Goal: Task Accomplishment & Management: Use online tool/utility

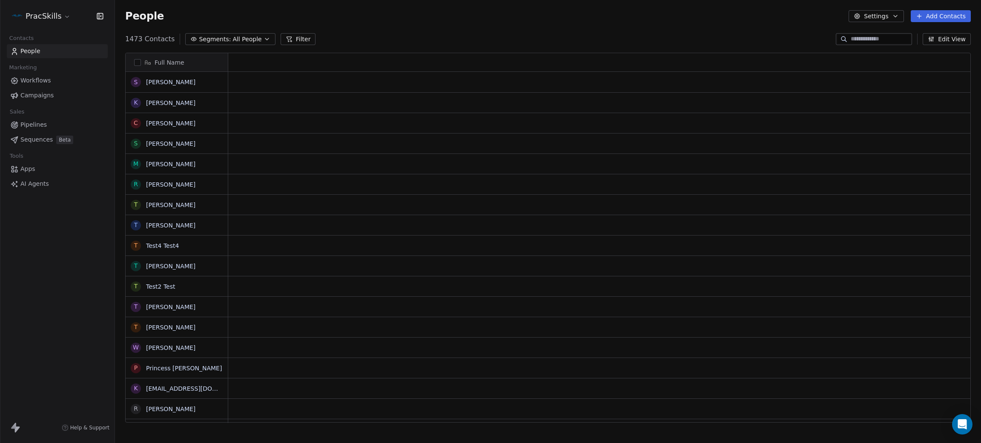
scroll to position [10, 10]
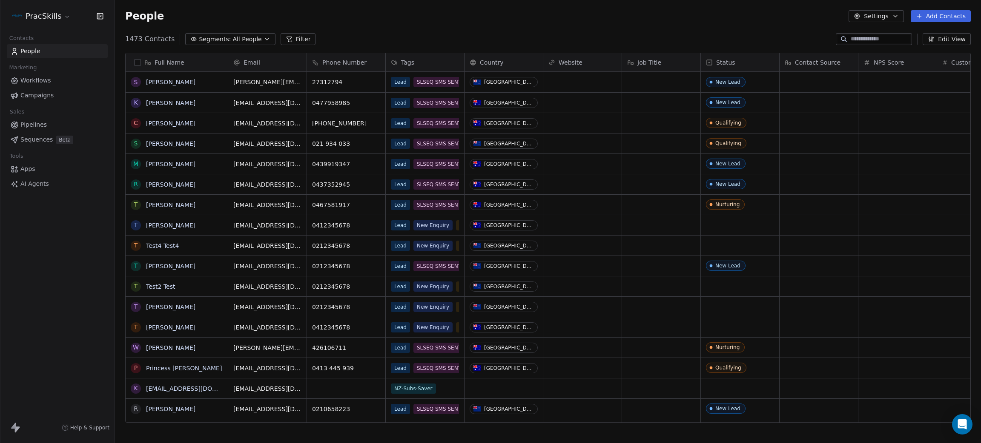
click at [43, 16] on html "PracSkills Contacts People Marketing Workflows Campaigns Sales Pipelines Sequen…" at bounding box center [490, 221] width 981 height 443
click at [31, 244] on html "PracSkills Contacts People Marketing Workflows Campaigns Sales Pipelines Sequen…" at bounding box center [490, 221] width 981 height 443
click at [52, 17] on html "PracSkills Contacts People Marketing Workflows Campaigns Sales Pipelines Sequen…" at bounding box center [490, 221] width 981 height 443
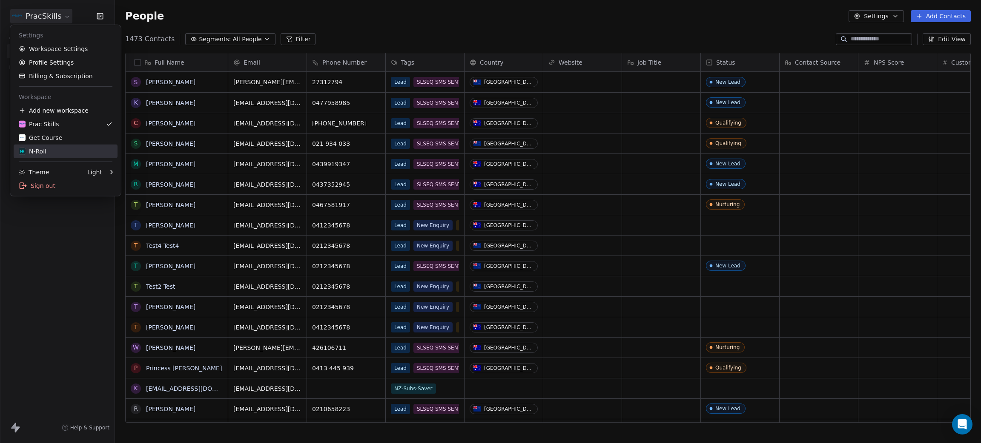
click at [52, 152] on div "N-Roll" at bounding box center [66, 151] width 94 height 9
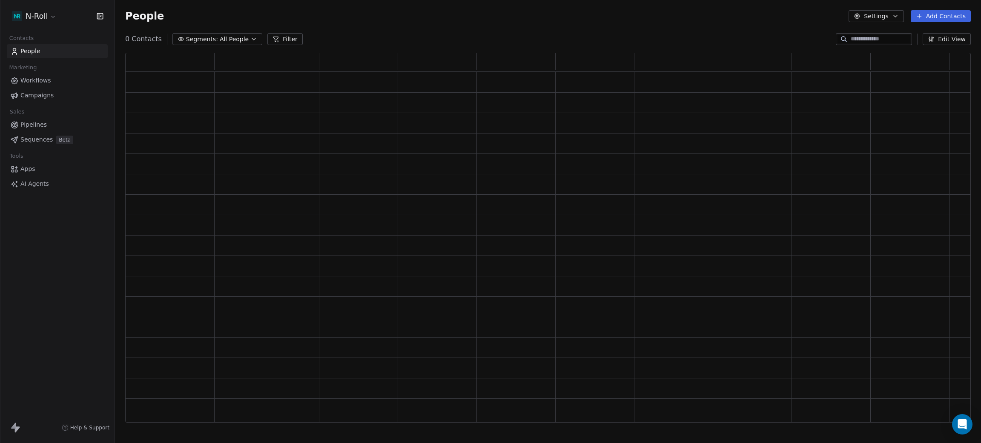
scroll to position [360, 835]
click at [32, 165] on span "Apps" at bounding box center [27, 169] width 15 height 9
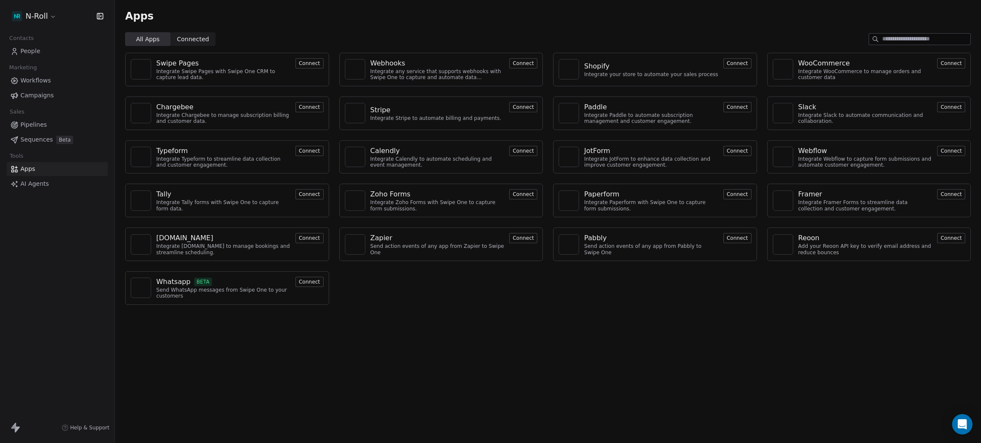
click at [522, 63] on button "Connect" at bounding box center [523, 63] width 28 height 10
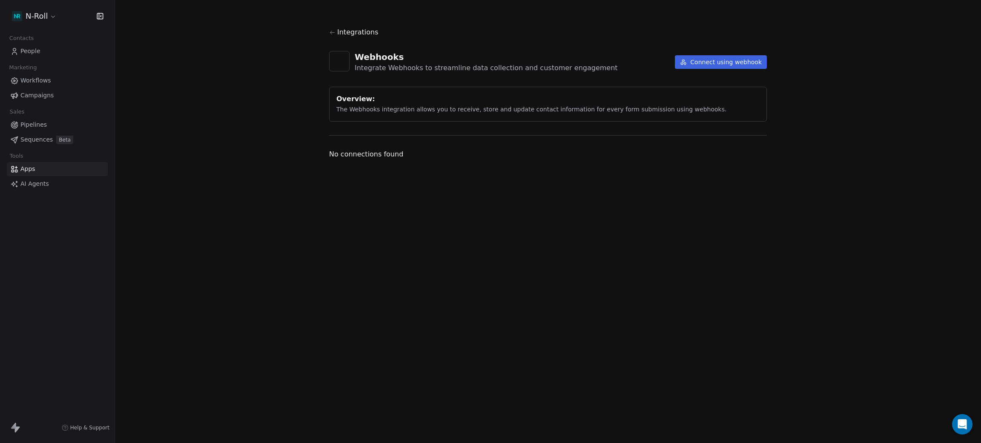
click at [706, 60] on button "Connect using webhook" at bounding box center [721, 62] width 92 height 14
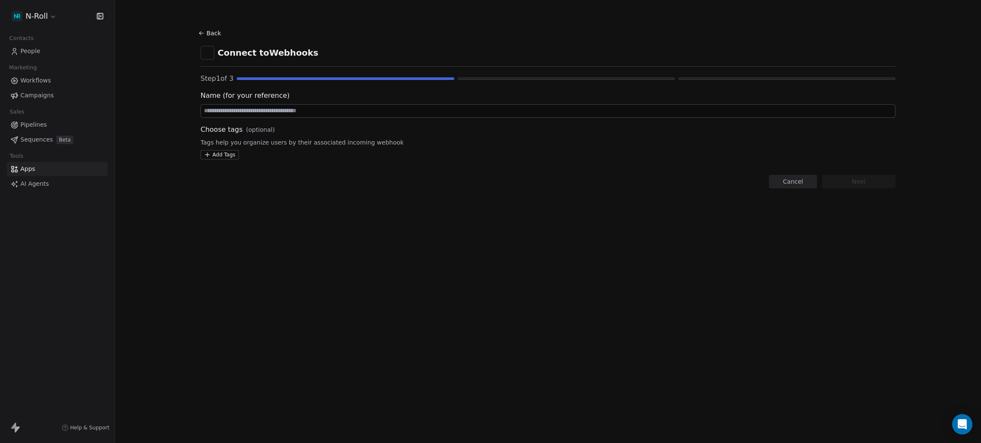
click at [287, 109] on input at bounding box center [548, 111] width 694 height 13
click at [205, 250] on div "Back Connect to Webhooks Step 1 of 3 Name (for your reference) Choose tags (opt…" at bounding box center [548, 221] width 866 height 443
click at [287, 103] on div "Name (for your reference)" at bounding box center [547, 104] width 695 height 27
click at [284, 109] on input at bounding box center [548, 111] width 694 height 13
type input "**********"
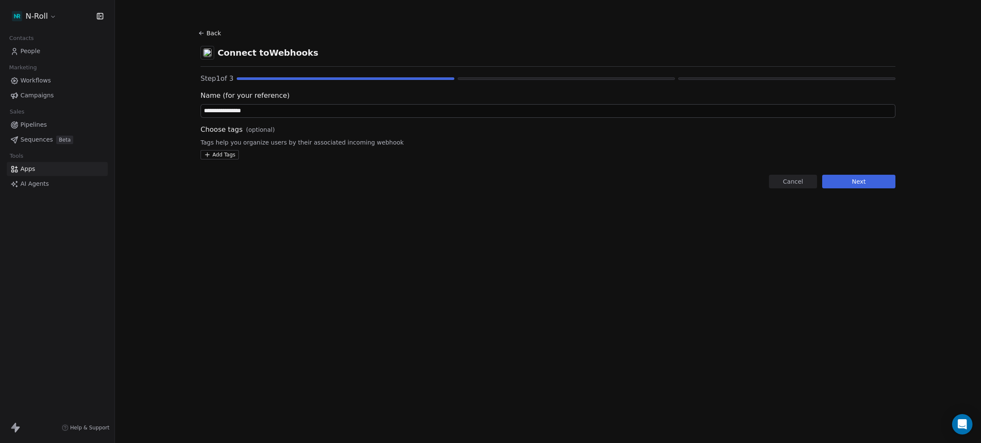
click at [229, 155] on html "**********" at bounding box center [490, 221] width 981 height 443
click at [214, 195] on button "Suggestions" at bounding box center [212, 196] width 7 height 7
click at [526, 204] on html "**********" at bounding box center [490, 221] width 981 height 443
click at [872, 183] on button "Next" at bounding box center [858, 182] width 73 height 14
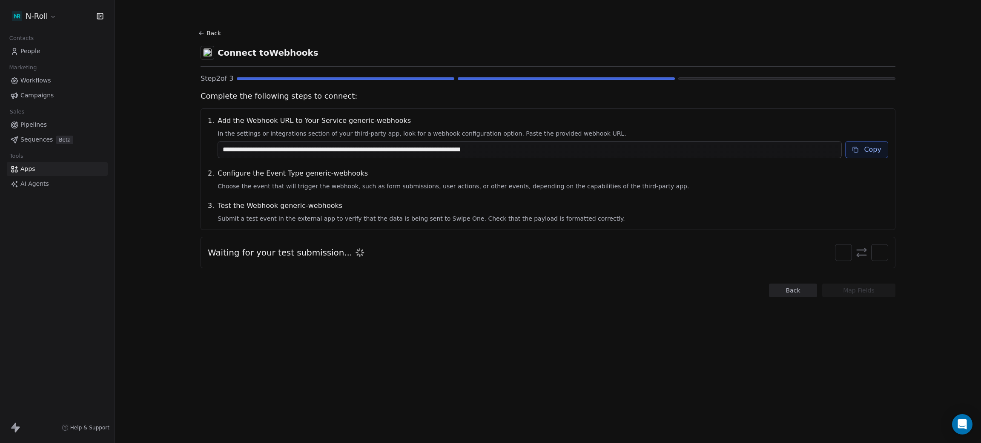
click at [788, 290] on button "Back" at bounding box center [793, 291] width 48 height 14
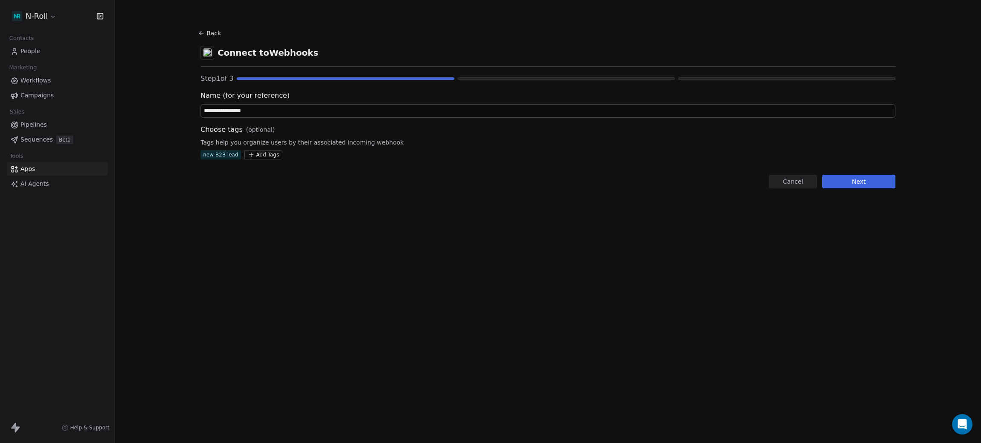
click at [214, 38] on button "Back" at bounding box center [210, 33] width 27 height 15
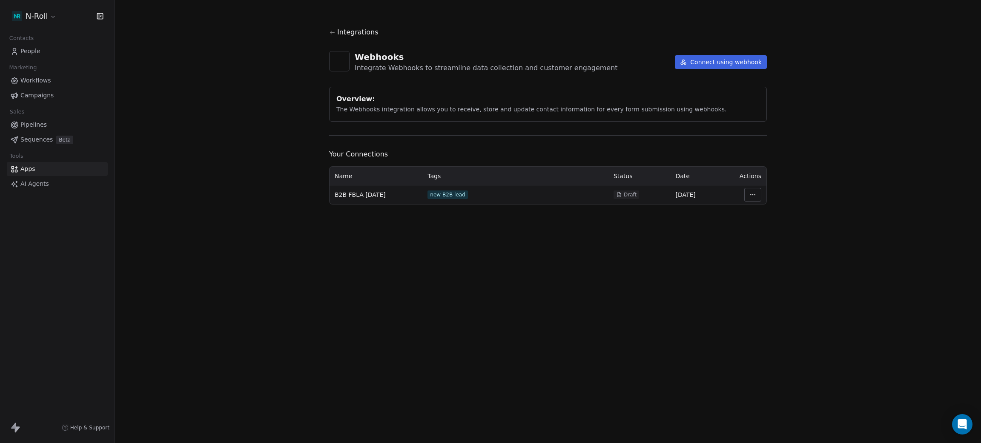
click at [746, 193] on html "N-Roll Contacts People Marketing Workflows Campaigns Sales Pipelines Sequences …" at bounding box center [490, 221] width 981 height 443
click at [765, 270] on div "Delete" at bounding box center [777, 269] width 61 height 14
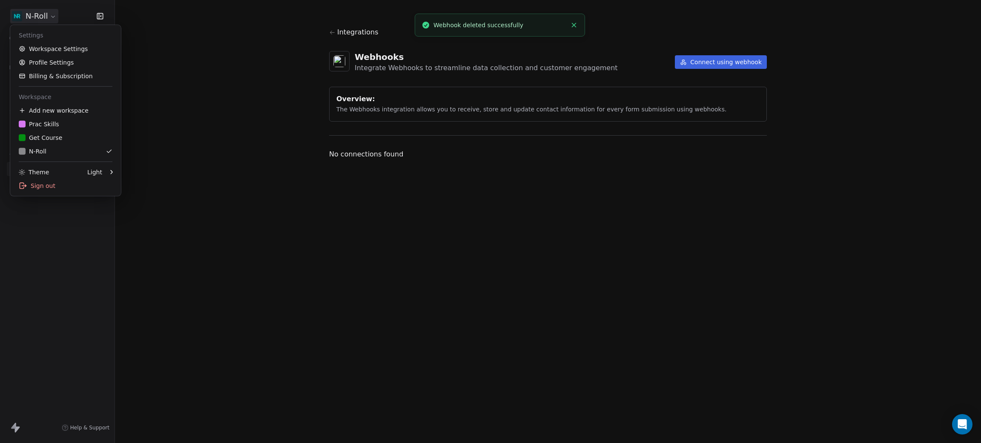
click at [37, 19] on html "N-Roll Contacts People Marketing Workflows Campaigns Sales Pipelines Sequences …" at bounding box center [490, 221] width 981 height 443
click at [43, 129] on link "Prac Skills" at bounding box center [66, 124] width 104 height 14
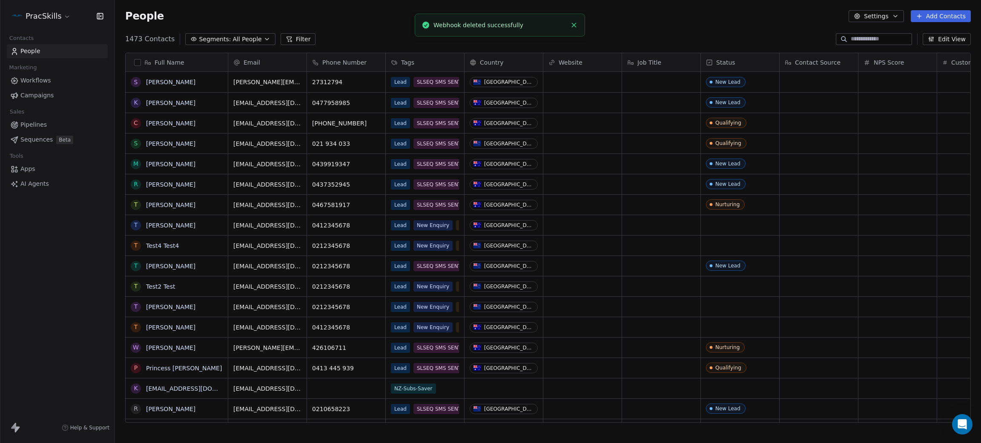
scroll to position [380, 856]
click at [27, 170] on span "Apps" at bounding box center [27, 169] width 15 height 9
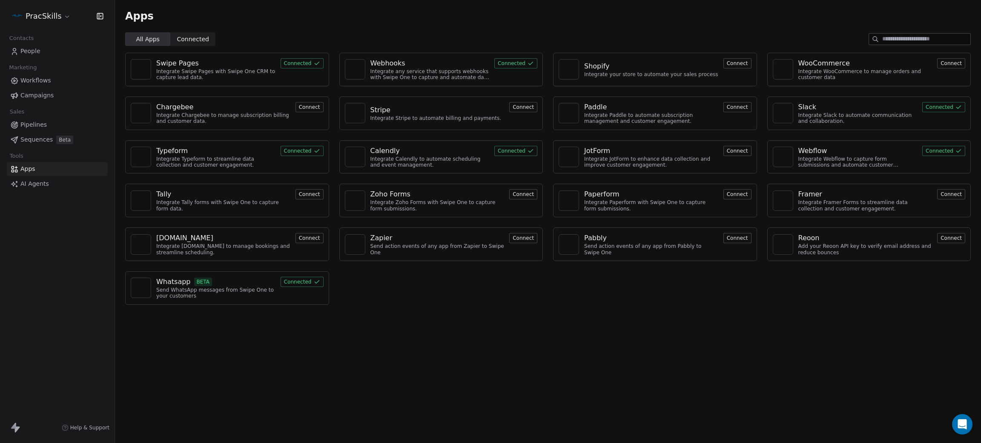
click at [512, 63] on button "Connected" at bounding box center [515, 63] width 43 height 10
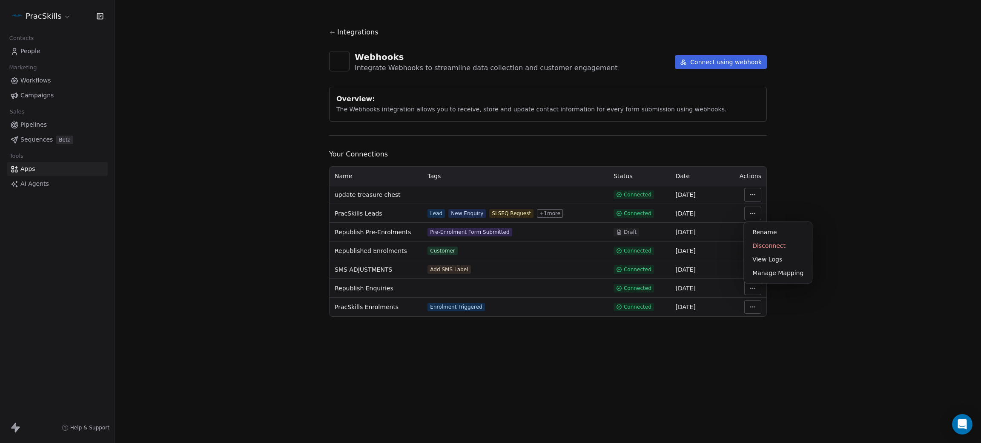
click at [760, 209] on html "PracSkills Contacts People Marketing Workflows Campaigns Sales Pipelines Sequen…" at bounding box center [490, 221] width 981 height 443
click at [787, 272] on div "Manage Mapping" at bounding box center [777, 273] width 61 height 14
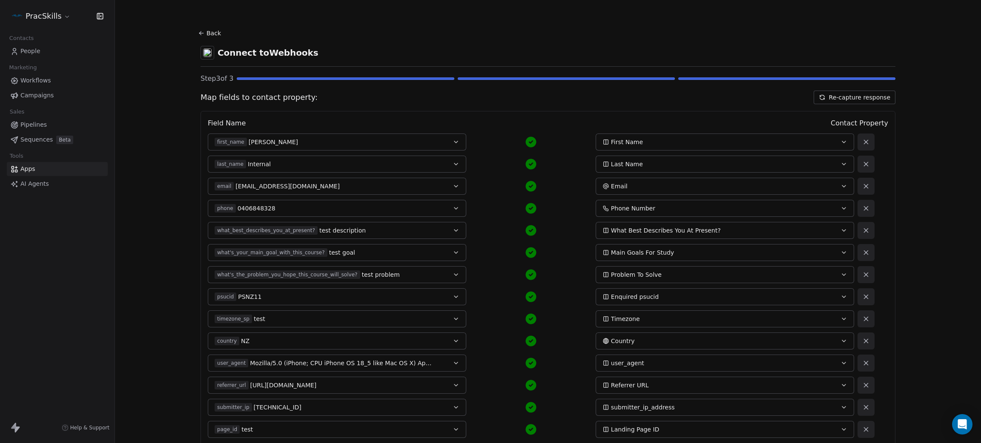
click at [201, 27] on button "Back" at bounding box center [210, 33] width 27 height 15
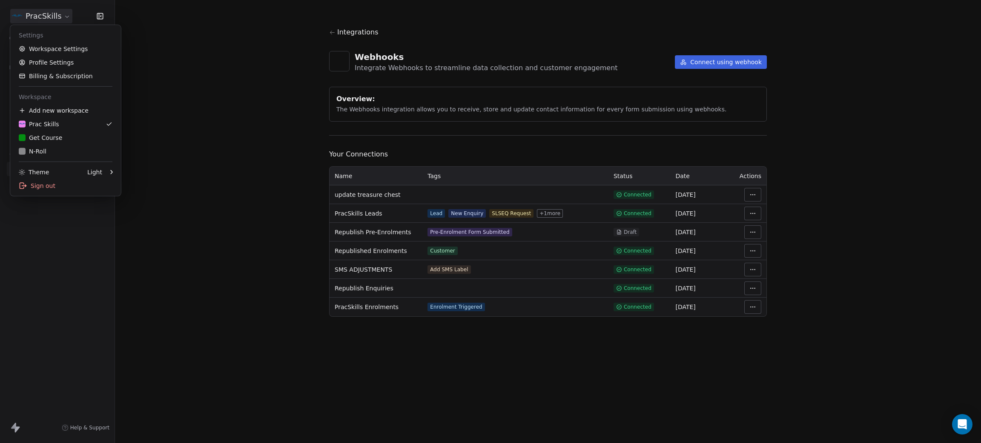
click at [35, 17] on html "PracSkills Contacts People Marketing Workflows Campaigns Sales Pipelines Sequen…" at bounding box center [490, 221] width 981 height 443
click at [39, 153] on div "N-Roll" at bounding box center [33, 151] width 28 height 9
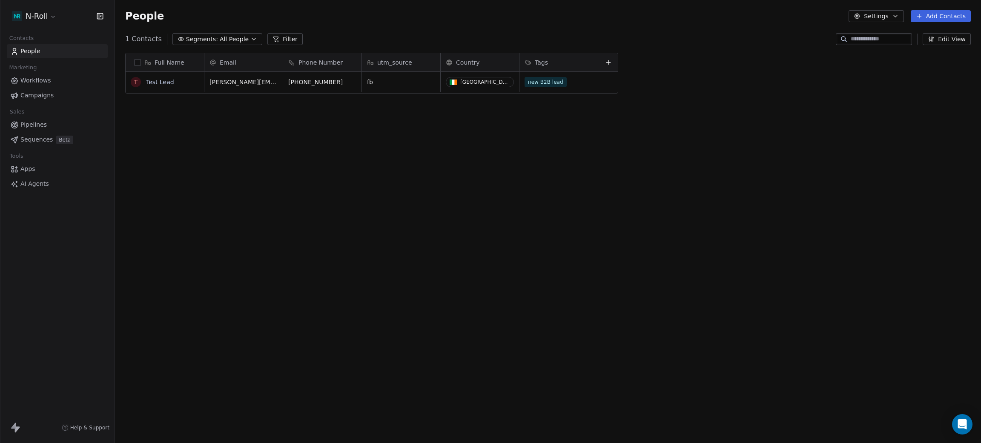
scroll to position [380, 856]
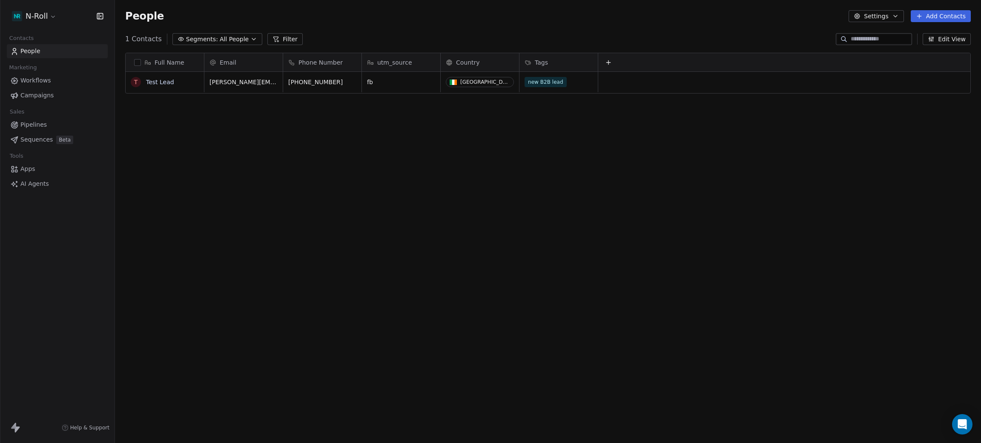
click at [39, 14] on html "N-Roll Contacts People Marketing Workflows Campaigns Sales Pipelines Sequences …" at bounding box center [490, 221] width 981 height 443
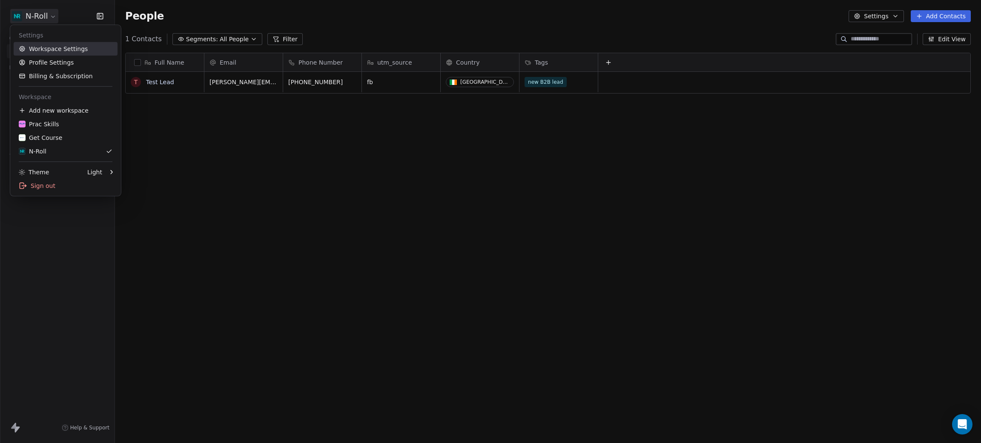
click at [61, 46] on link "Workspace Settings" at bounding box center [66, 49] width 104 height 14
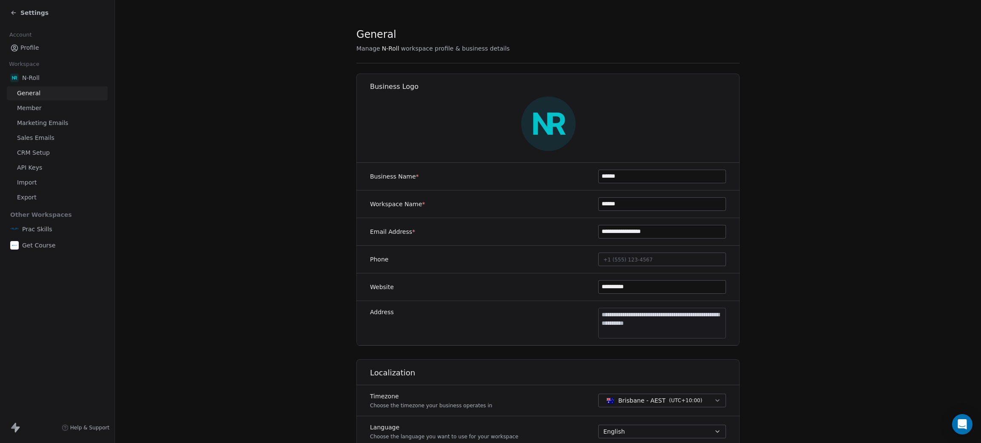
click at [21, 14] on span "Settings" at bounding box center [34, 13] width 28 height 9
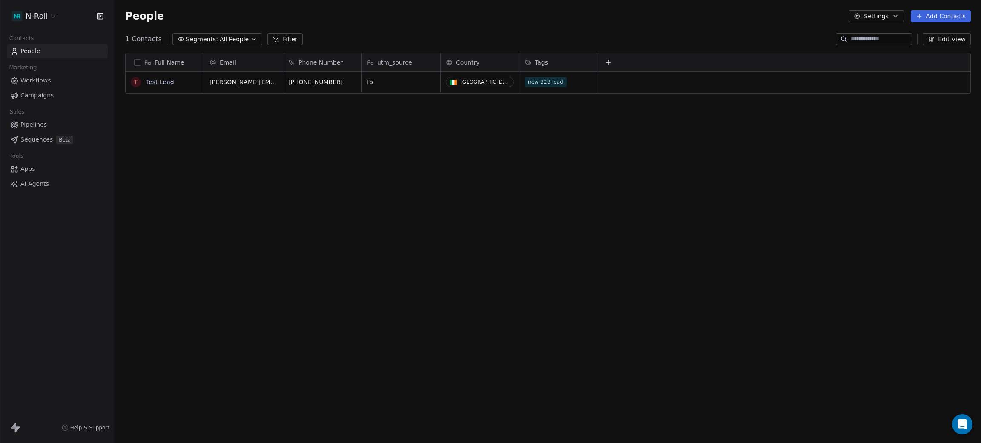
scroll to position [380, 856]
click at [33, 169] on span "Apps" at bounding box center [27, 169] width 15 height 9
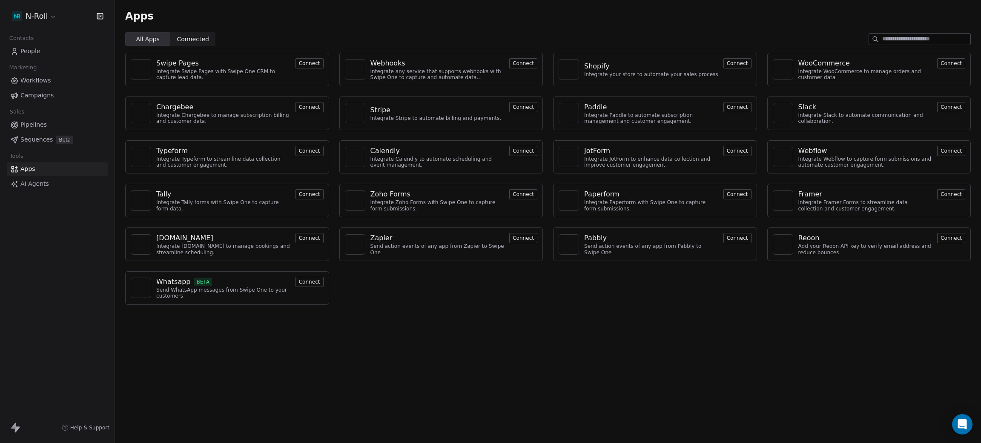
click at [520, 65] on button "Connect" at bounding box center [523, 63] width 28 height 10
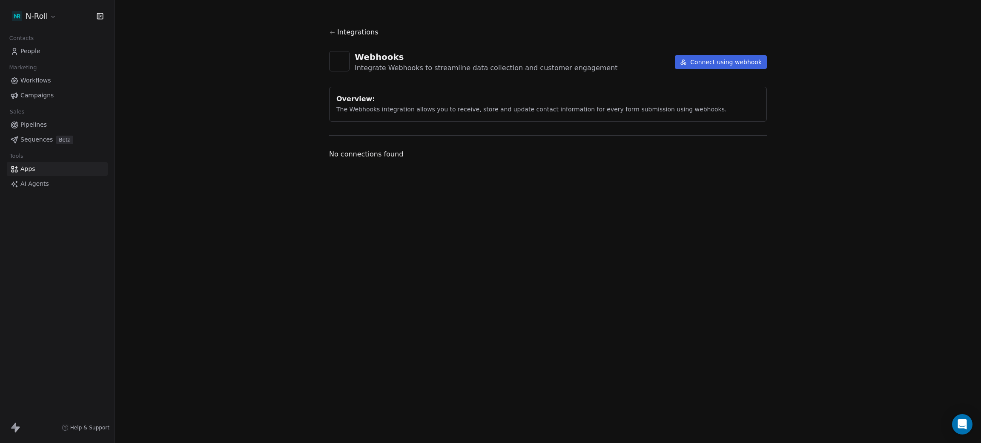
click at [732, 63] on button "Connect using webhook" at bounding box center [721, 62] width 92 height 14
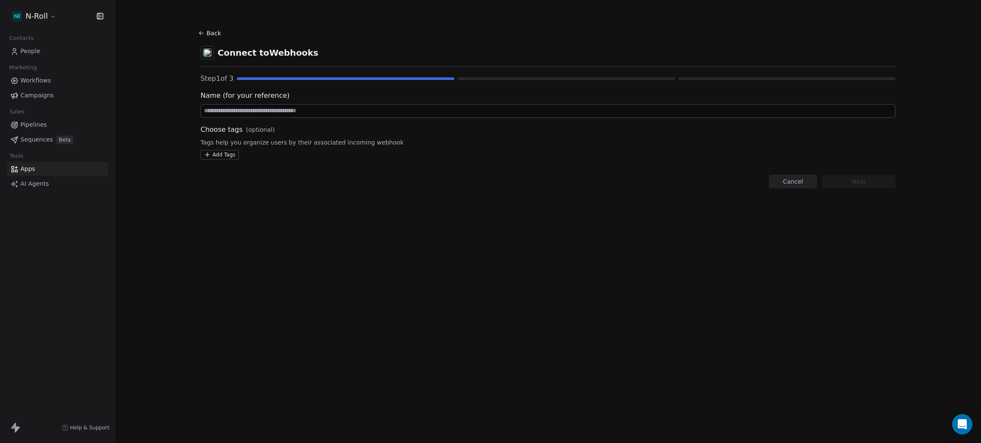
click at [223, 112] on input at bounding box center [548, 111] width 694 height 13
type input "*"
type input "********"
click at [287, 209] on section "Back Connect to Webhooks Step 1 of 3 Name (for your reference) ******** Choose …" at bounding box center [547, 108] width 735 height 216
click at [229, 153] on html "N-Roll Contacts People Marketing Workflows Campaigns Sales Pipelines Sequences …" at bounding box center [490, 221] width 981 height 443
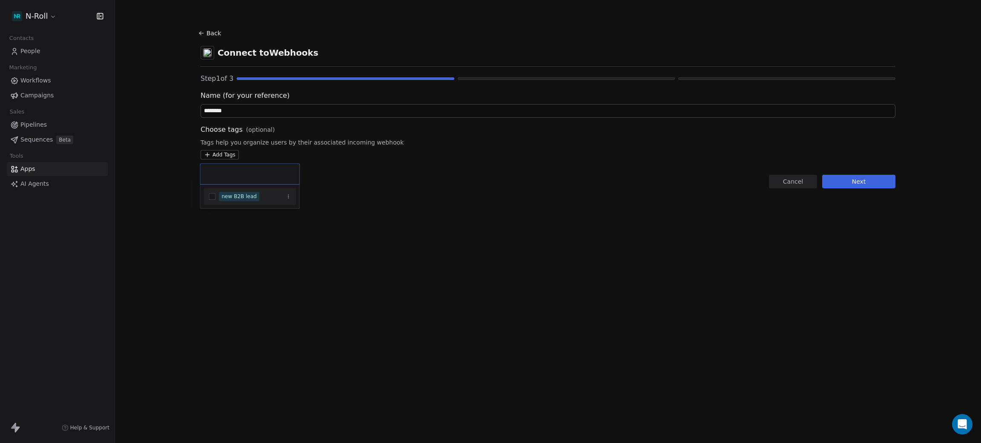
click at [210, 197] on button "Suggestions" at bounding box center [212, 196] width 7 height 7
click at [163, 193] on html "N-Roll Contacts People Marketing Workflows Campaigns Sales Pipelines Sequences …" at bounding box center [490, 221] width 981 height 443
click at [872, 181] on button "Next" at bounding box center [858, 182] width 73 height 14
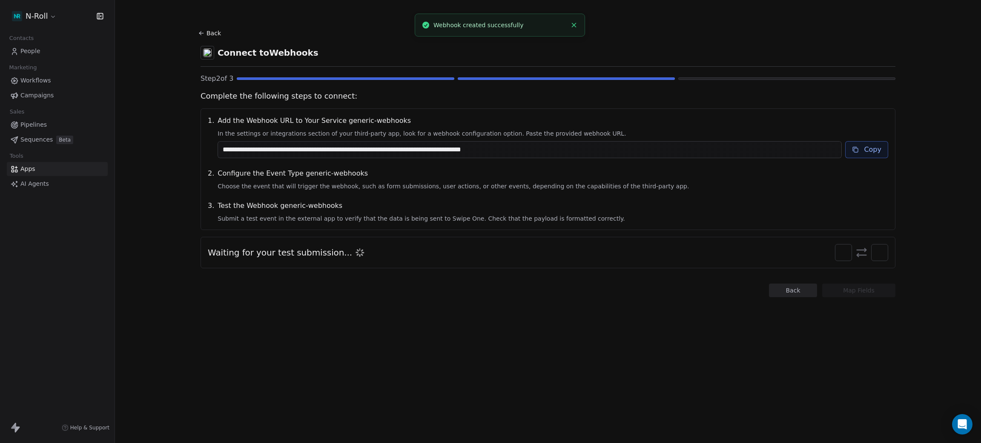
click at [864, 145] on button "Copy" at bounding box center [866, 149] width 43 height 17
click at [864, 156] on button "Copy" at bounding box center [866, 149] width 43 height 17
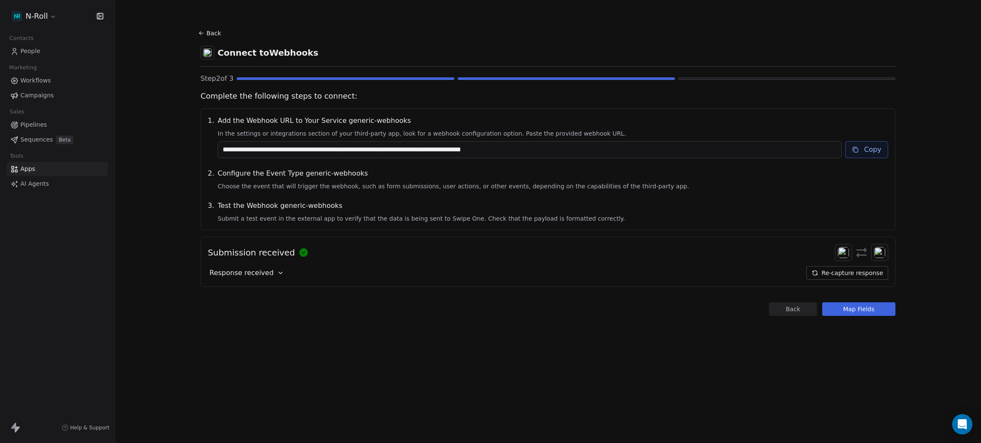
click at [277, 272] on icon at bounding box center [280, 273] width 7 height 7
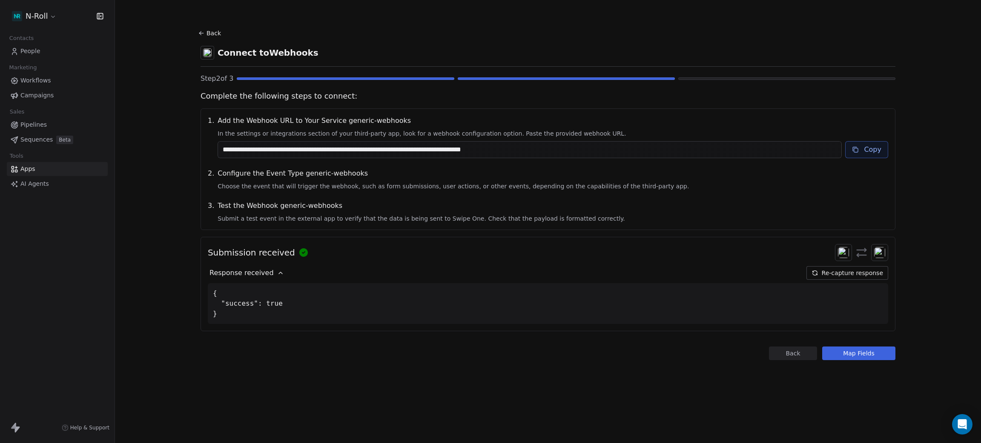
click at [858, 354] on button "Map Fields" at bounding box center [858, 354] width 73 height 14
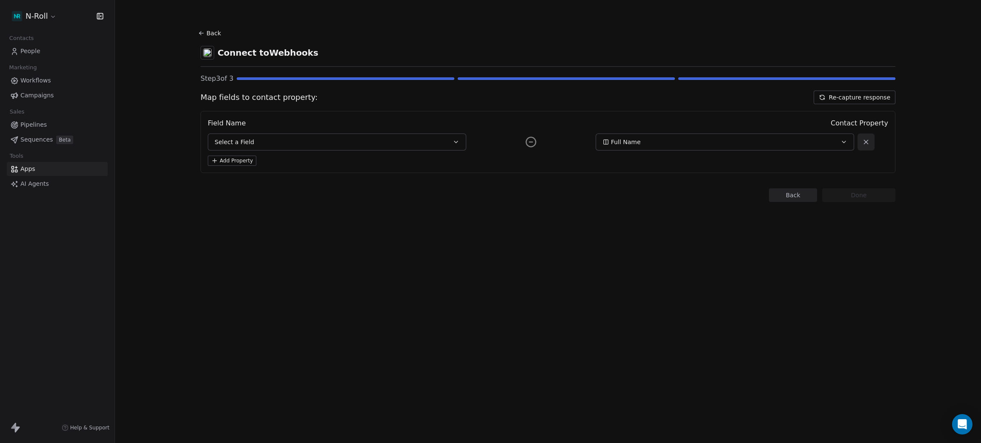
click at [259, 137] on button "Select a Field" at bounding box center [337, 142] width 258 height 17
click at [655, 142] on div "Full Name" at bounding box center [712, 142] width 220 height 9
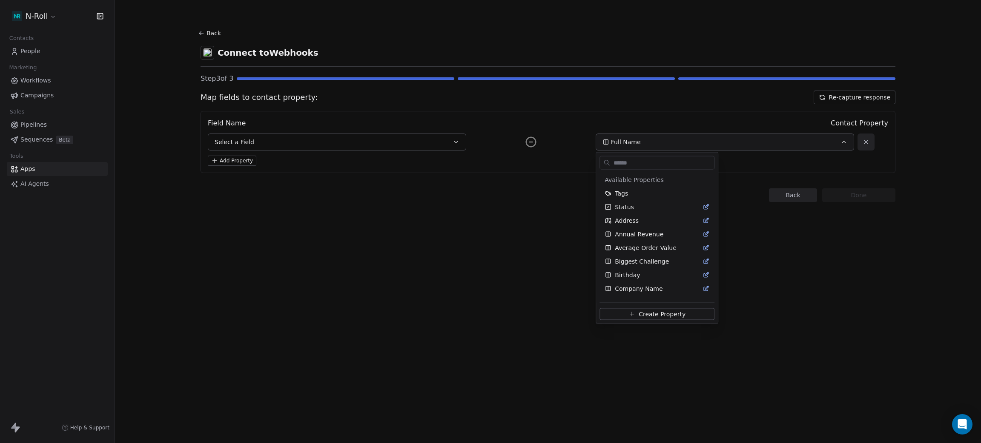
scroll to position [146, 0]
click at [441, 224] on html "N-Roll Contacts People Marketing Workflows Campaigns Sales Pipelines Sequences …" at bounding box center [490, 221] width 981 height 443
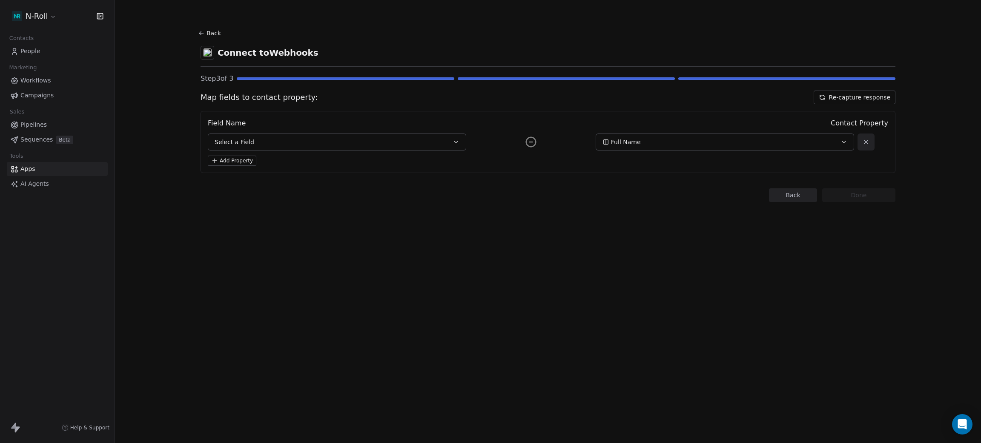
click at [354, 141] on button "Select a Field" at bounding box center [337, 142] width 258 height 17
click at [237, 180] on span "success" at bounding box center [226, 180] width 25 height 9
click at [448, 140] on button "success" at bounding box center [337, 142] width 258 height 17
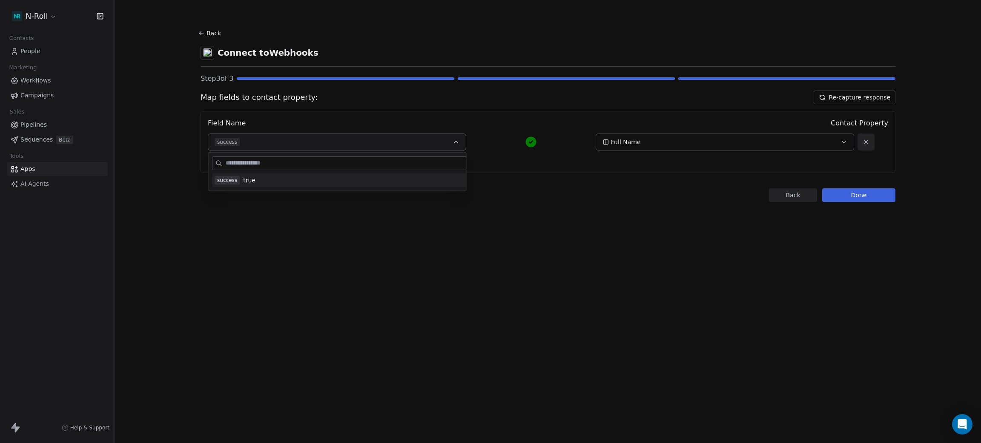
click at [397, 255] on div "Back Connect to Webhooks Step 3 of 3 Map fields to contact property: Re-capture…" at bounding box center [548, 221] width 866 height 443
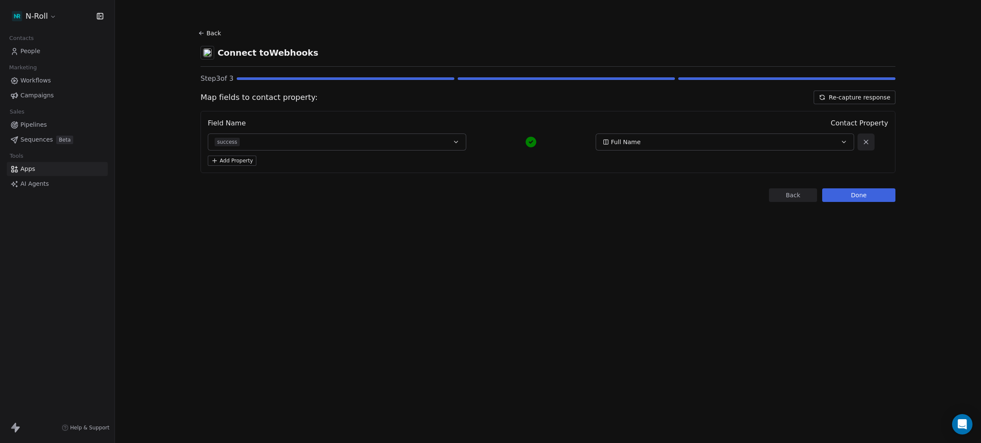
click at [864, 139] on icon at bounding box center [866, 142] width 8 height 8
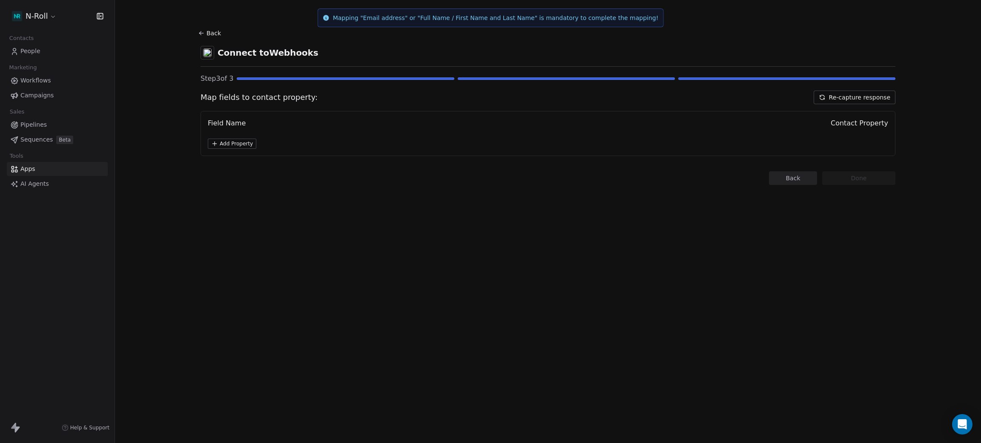
click at [205, 32] on button "Back" at bounding box center [210, 33] width 27 height 15
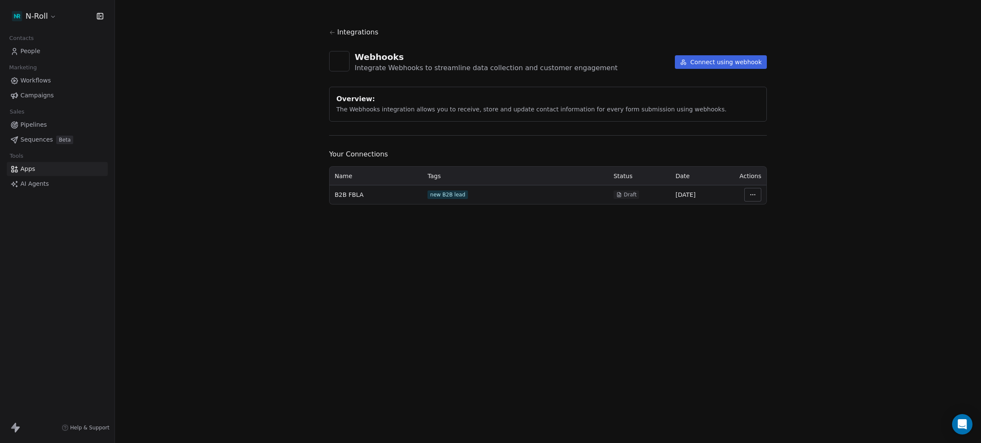
click at [760, 194] on html "N-Roll Contacts People Marketing Workflows Campaigns Sales Pipelines Sequences …" at bounding box center [490, 221] width 981 height 443
click at [765, 256] on div "Manage Mapping" at bounding box center [777, 255] width 61 height 14
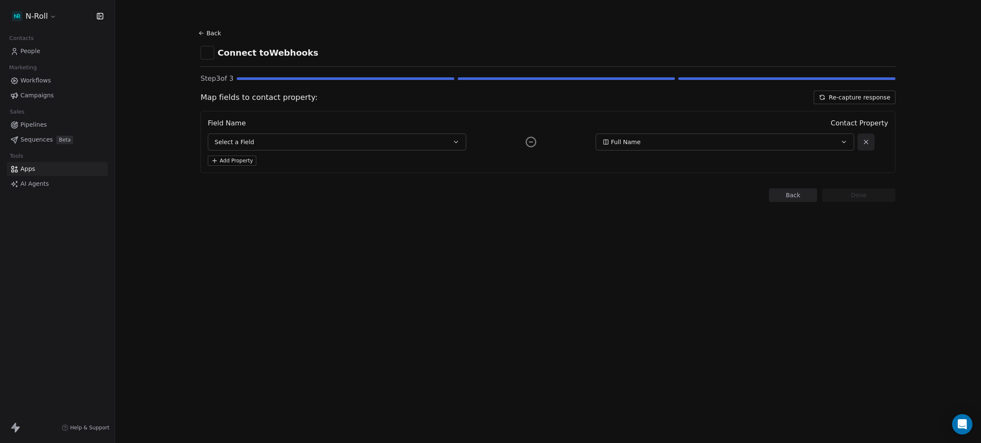
click at [858, 98] on button "Re-capture response" at bounding box center [854, 98] width 82 height 14
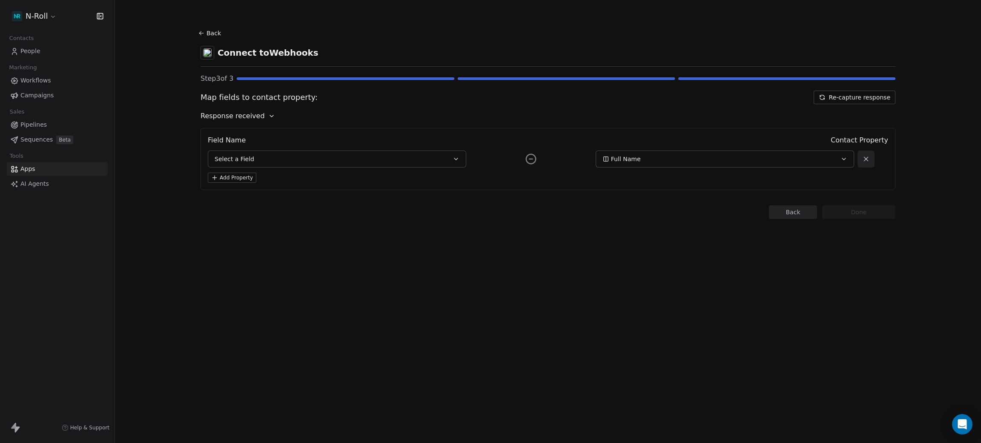
click at [329, 162] on button "Select a Field" at bounding box center [337, 159] width 258 height 17
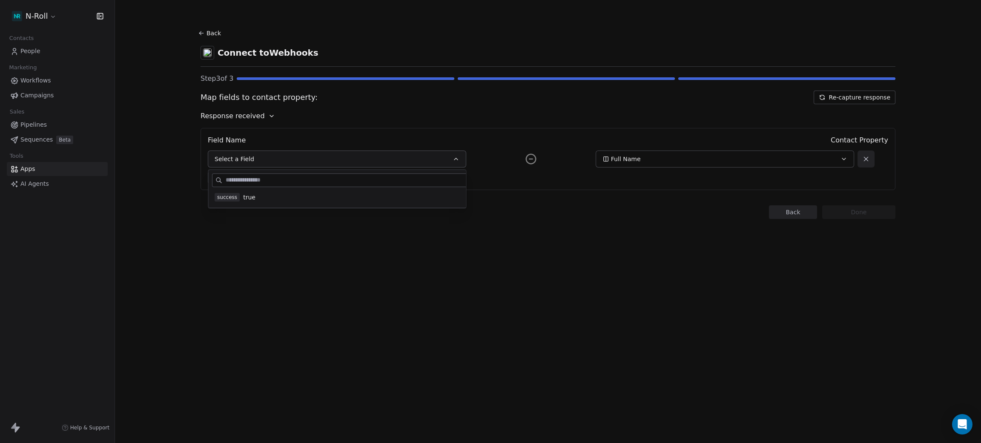
drag, startPoint x: 300, startPoint y: 272, endPoint x: 297, endPoint y: 257, distance: 16.0
click at [300, 270] on div "Back Connect to Webhooks Step 3 of 3 Map fields to contact property: Re-capture…" at bounding box center [548, 221] width 866 height 443
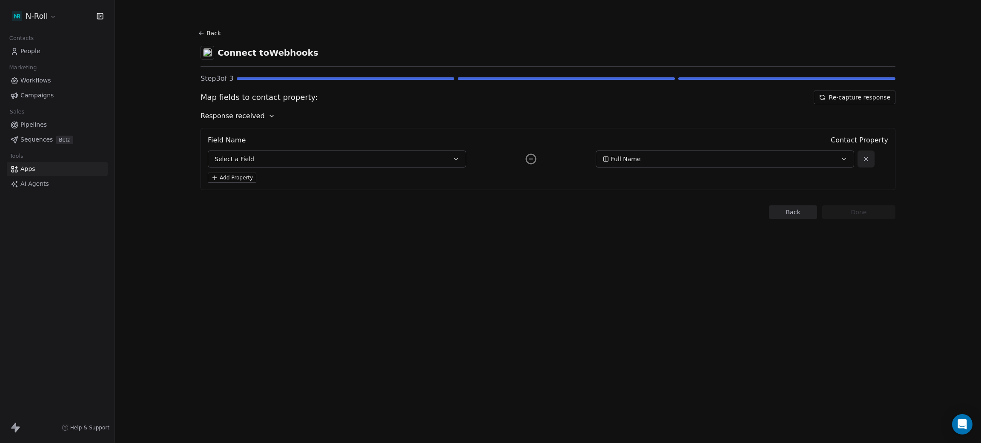
click at [209, 30] on button "Back" at bounding box center [210, 33] width 27 height 15
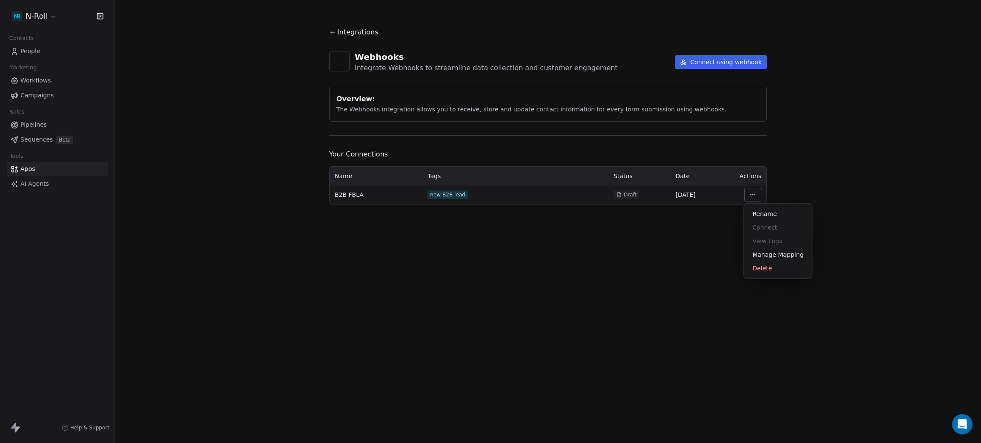
click at [754, 196] on html "N-Roll Contacts People Marketing Workflows Campaigns Sales Pipelines Sequences …" at bounding box center [490, 221] width 981 height 443
click at [762, 260] on div "Manage Mapping" at bounding box center [777, 255] width 61 height 14
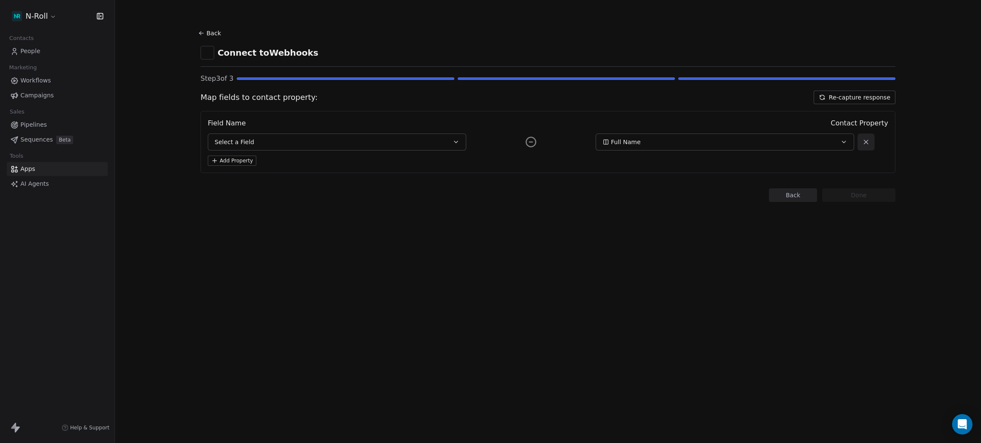
click at [852, 99] on button "Re-capture response" at bounding box center [854, 98] width 82 height 14
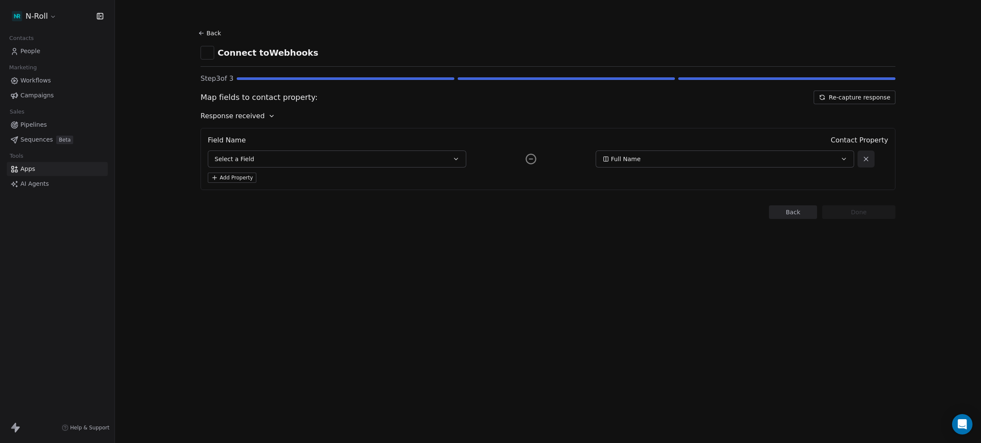
click at [257, 117] on span "Response received" at bounding box center [232, 116] width 64 height 10
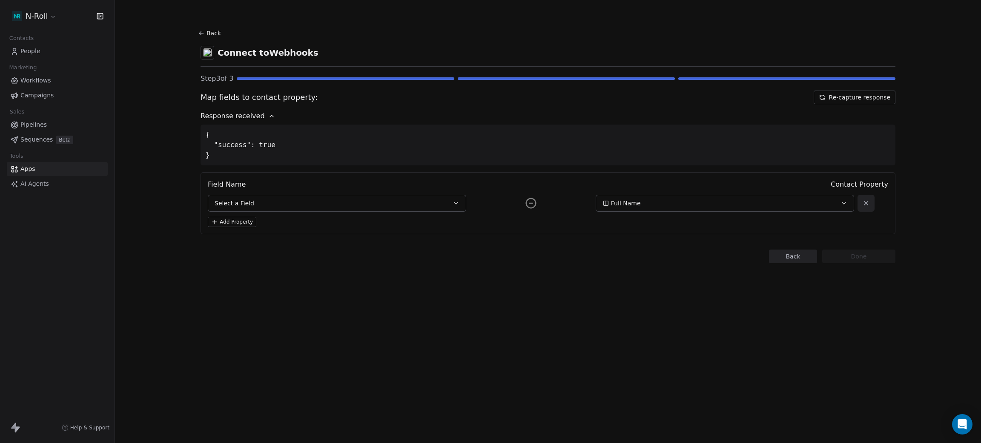
click at [276, 204] on button "Select a Field" at bounding box center [337, 203] width 258 height 17
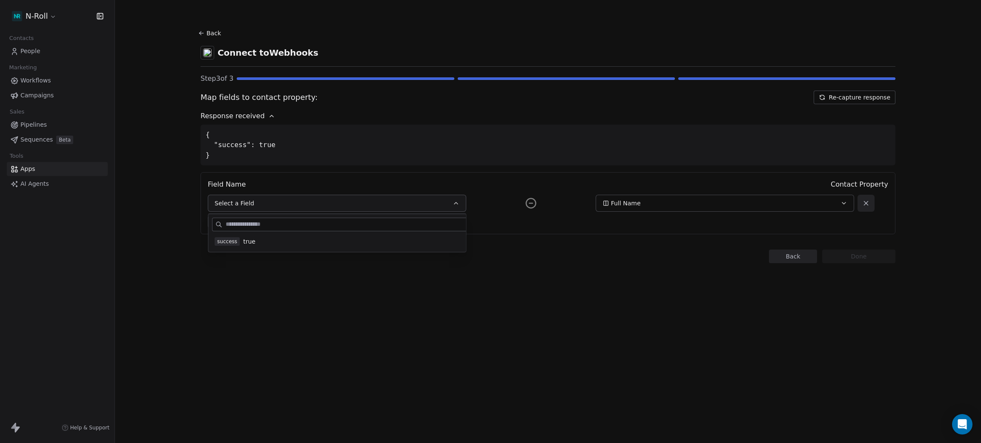
click at [223, 404] on div "Back Connect to Webhooks Step 3 of 3 Map fields to contact property: Re-capture…" at bounding box center [548, 221] width 866 height 443
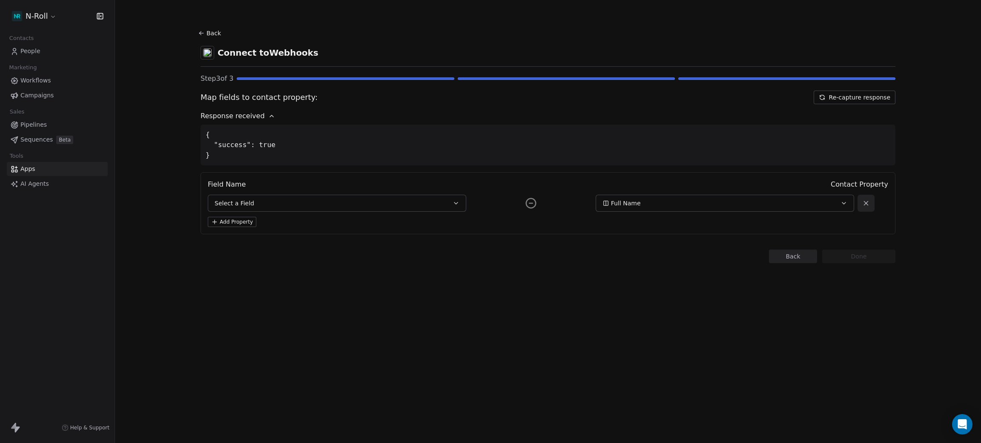
click at [846, 103] on button "Re-capture response" at bounding box center [854, 98] width 82 height 14
click at [302, 203] on button "Select a Field" at bounding box center [337, 203] width 258 height 17
click at [267, 301] on div "Back Connect to Webhooks Step 3 of 3 Map fields to contact property: Re-capture…" at bounding box center [548, 221] width 866 height 443
click at [845, 97] on button "Re-capture response" at bounding box center [854, 98] width 82 height 14
click at [274, 197] on button "Select a Field" at bounding box center [337, 203] width 258 height 17
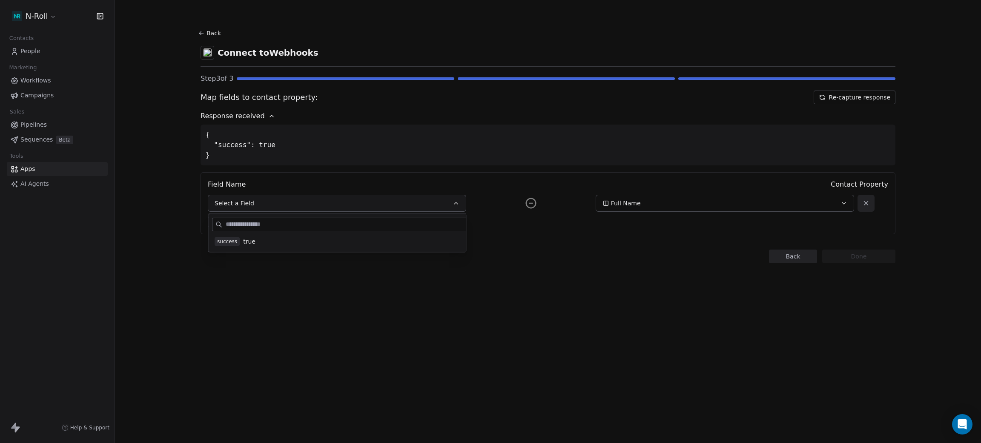
click at [257, 237] on div "success true" at bounding box center [354, 241] width 281 height 9
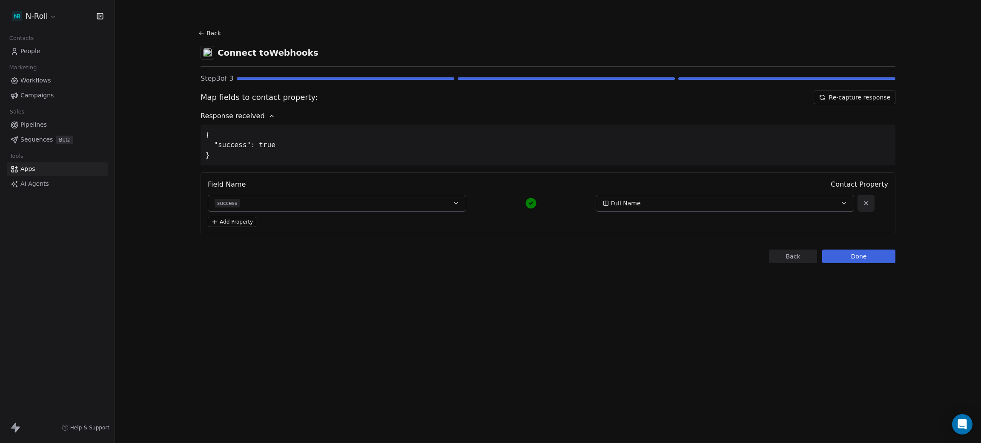
click at [302, 279] on section "Back Connect to Webhooks Step 3 of 3 Map fields to contact property: Re-capture…" at bounding box center [547, 145] width 735 height 291
click at [841, 93] on button "Re-capture response" at bounding box center [854, 98] width 82 height 14
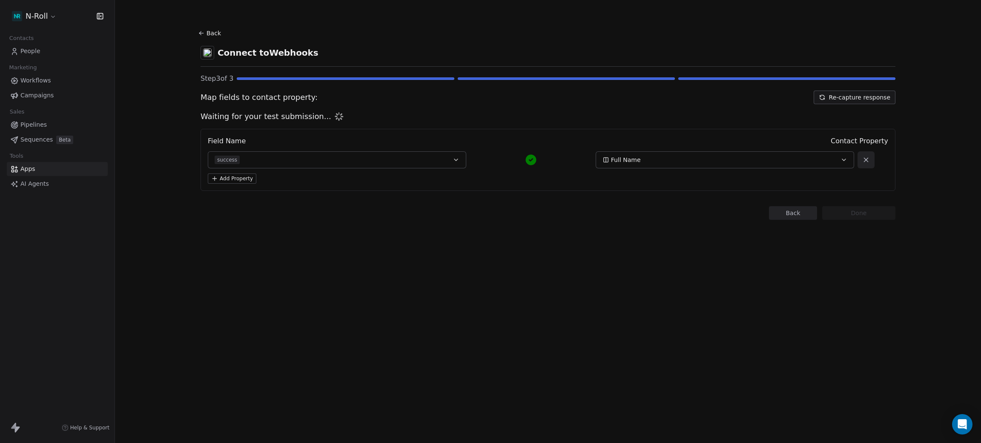
click at [200, 33] on icon at bounding box center [201, 33] width 7 height 7
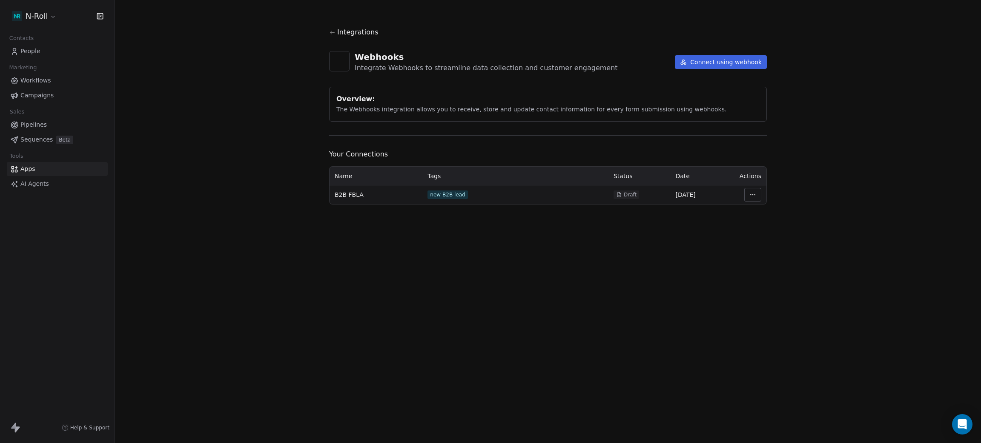
click at [191, 81] on div "Integrations Webhooks Integrate Webhooks to streamline data collection and cust…" at bounding box center [548, 221] width 866 height 443
click at [34, 12] on html "N-Roll Contacts People Marketing Workflows Campaigns Sales Pipelines Sequences …" at bounding box center [490, 221] width 981 height 443
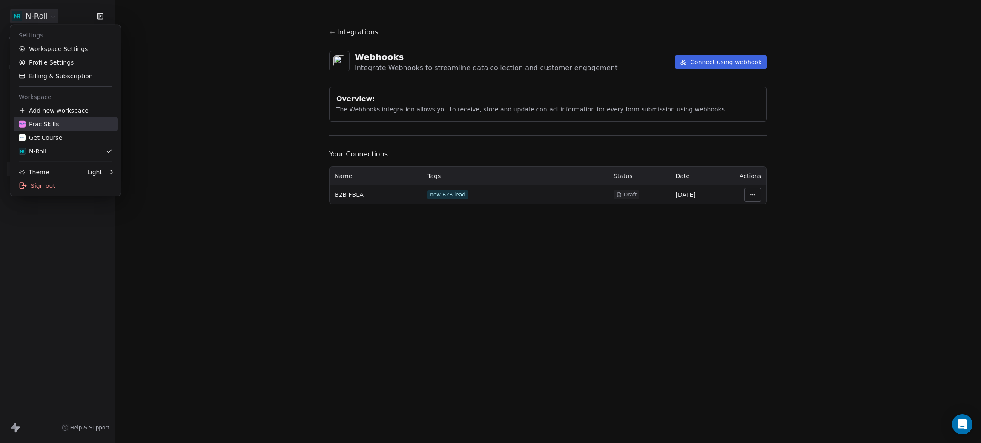
click at [42, 128] on div "Prac Skills" at bounding box center [39, 124] width 40 height 9
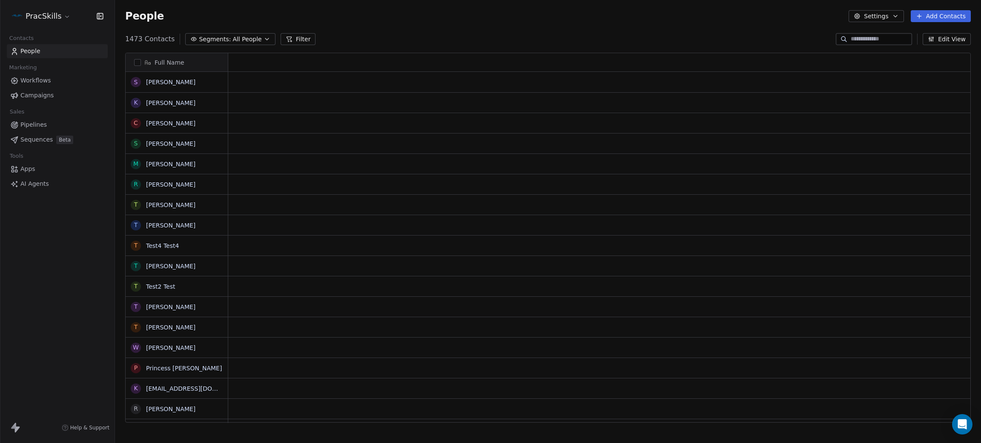
scroll to position [10, 10]
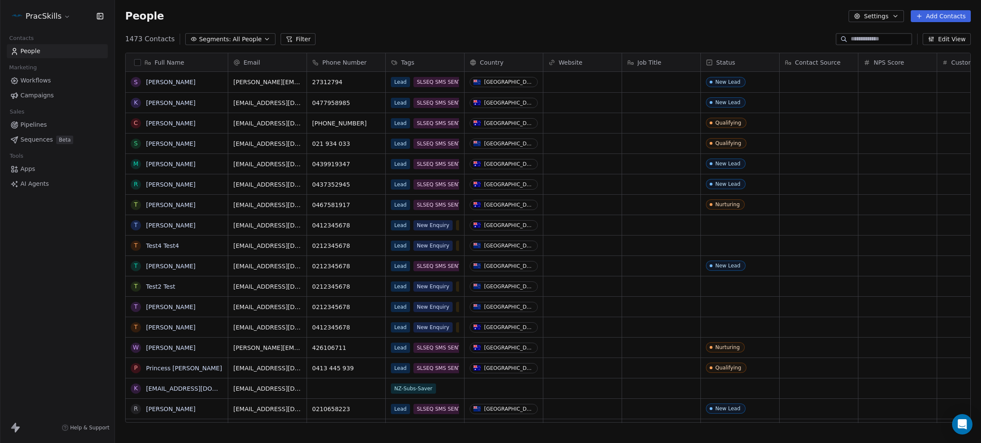
click at [30, 95] on span "Campaigns" at bounding box center [36, 95] width 33 height 9
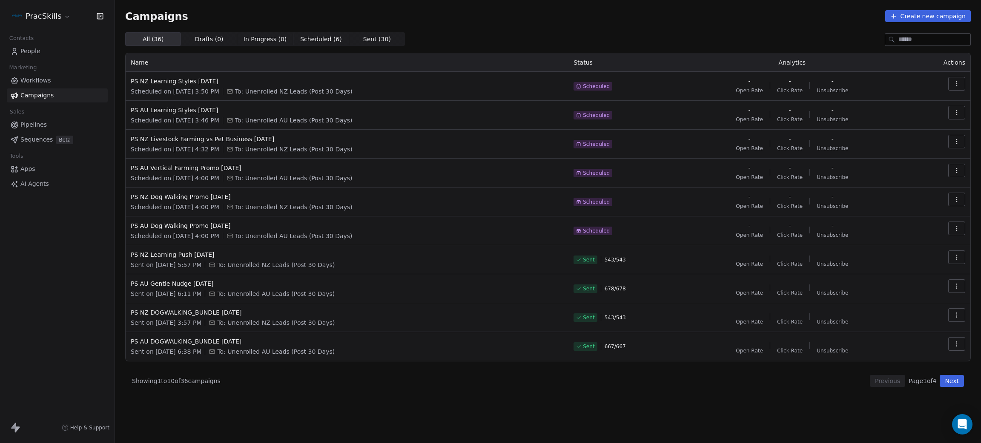
click at [31, 129] on span "Pipelines" at bounding box center [33, 124] width 26 height 9
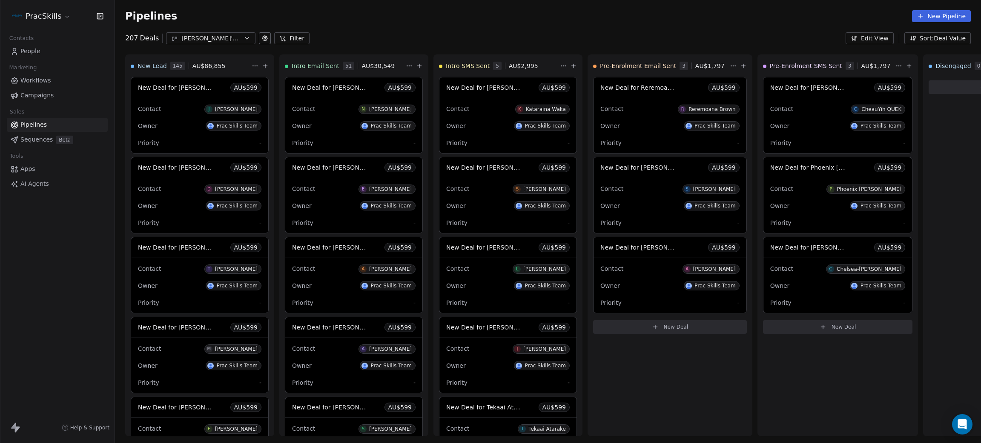
click at [32, 143] on span "Sequences" at bounding box center [36, 139] width 32 height 9
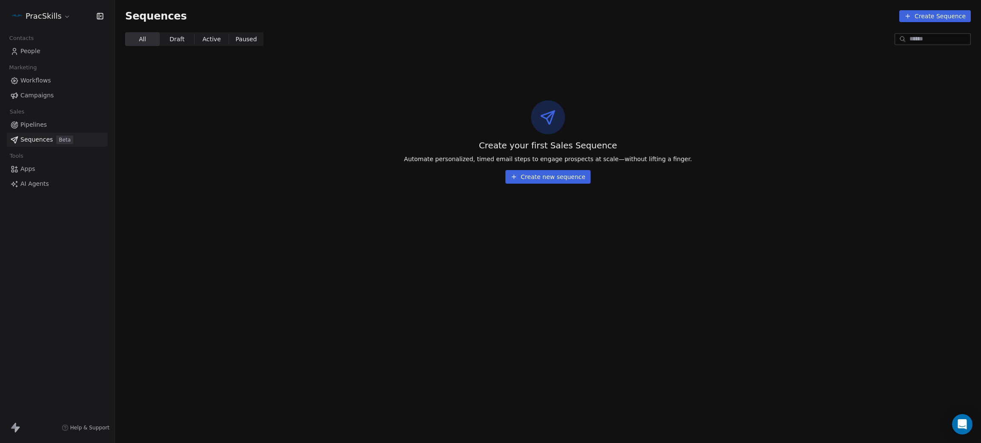
click at [32, 55] on span "People" at bounding box center [30, 51] width 20 height 9
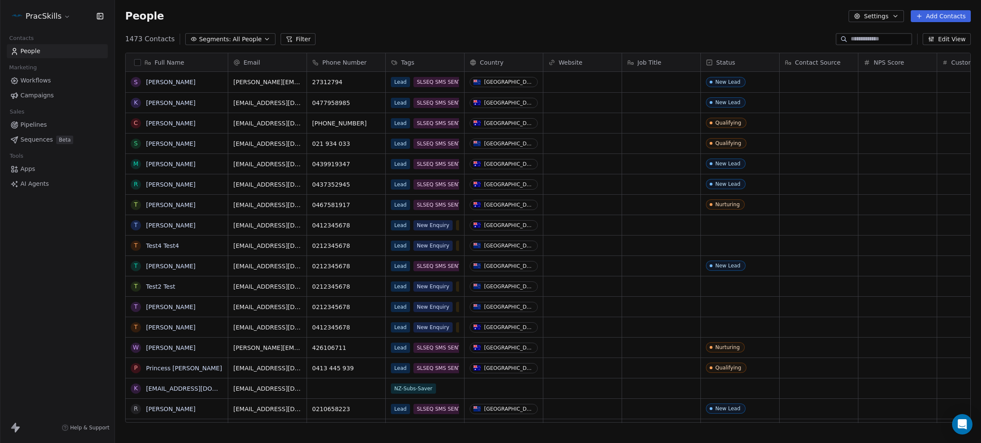
scroll to position [380, 856]
click at [42, 20] on html "PracSkills Contacts People Marketing Workflows Campaigns Sales Pipelines Sequen…" at bounding box center [490, 221] width 981 height 443
click at [630, 40] on html "PracSkills Contacts People Marketing Workflows Campaigns Sales Pipelines Sequen…" at bounding box center [490, 221] width 981 height 443
click at [26, 163] on link "Apps" at bounding box center [57, 169] width 101 height 14
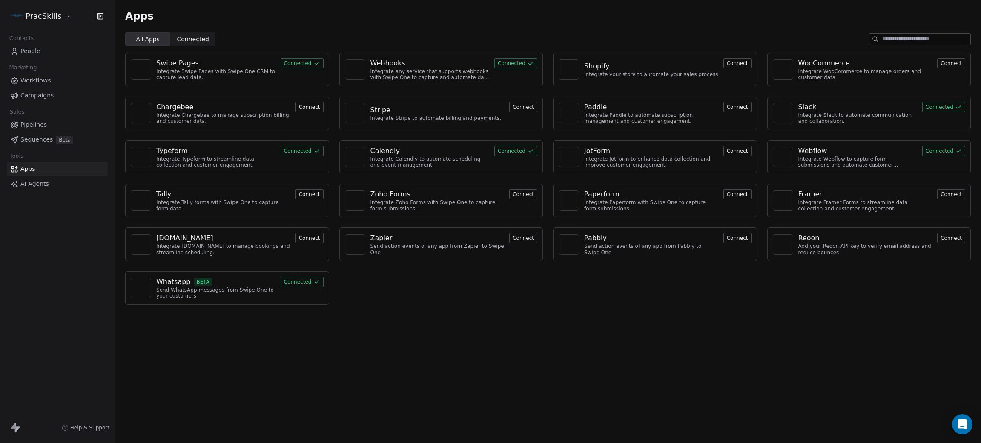
click at [517, 60] on button "Connected" at bounding box center [515, 63] width 43 height 10
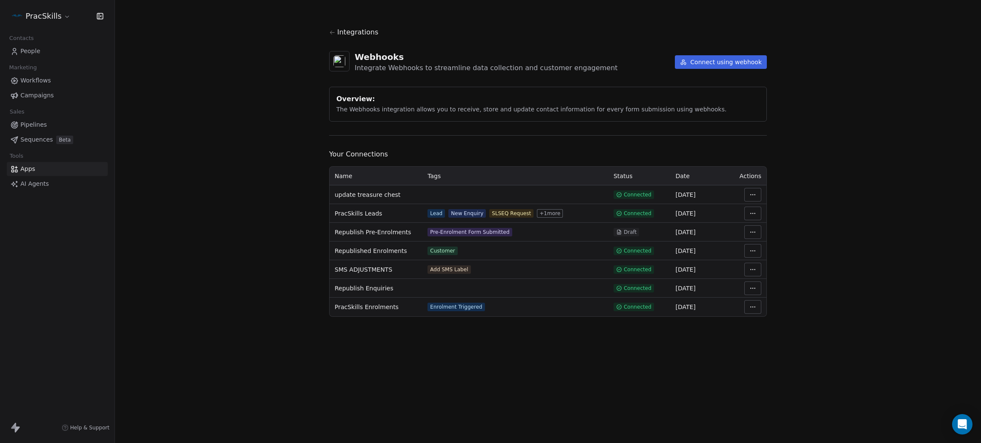
click at [705, 63] on button "Connect using webhook" at bounding box center [721, 62] width 92 height 14
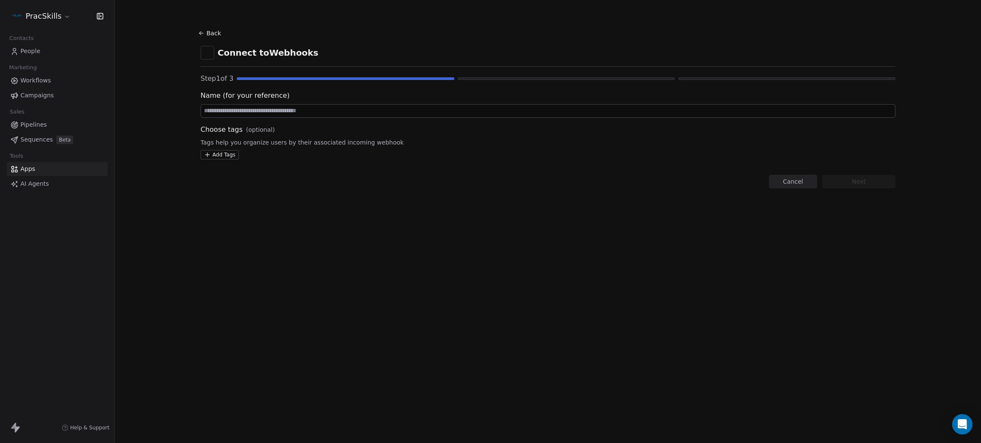
click at [229, 112] on input at bounding box center [548, 111] width 694 height 13
type input "**********"
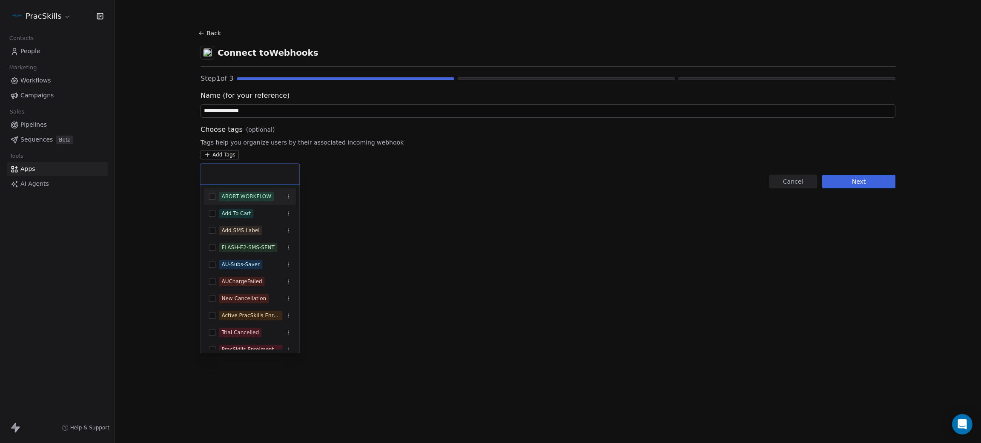
click at [228, 155] on html "**********" at bounding box center [490, 221] width 981 height 443
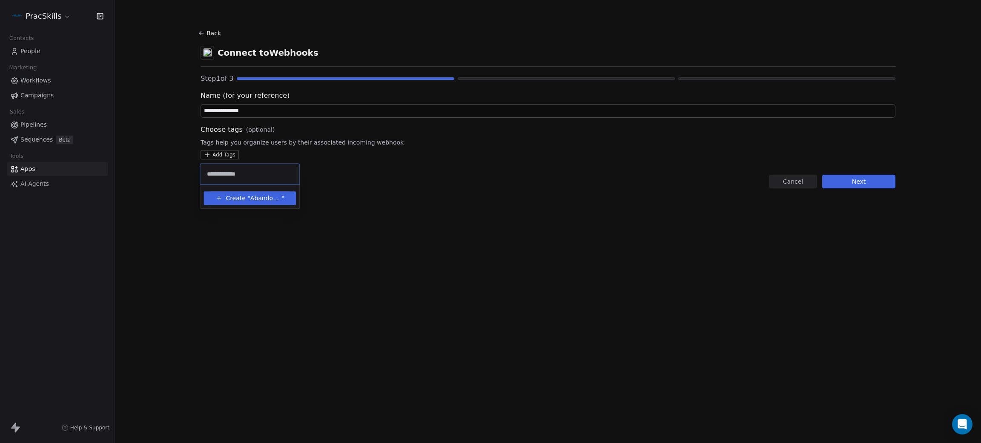
type input "**********"
click at [261, 199] on span "AbandonCartNZ" at bounding box center [265, 198] width 31 height 9
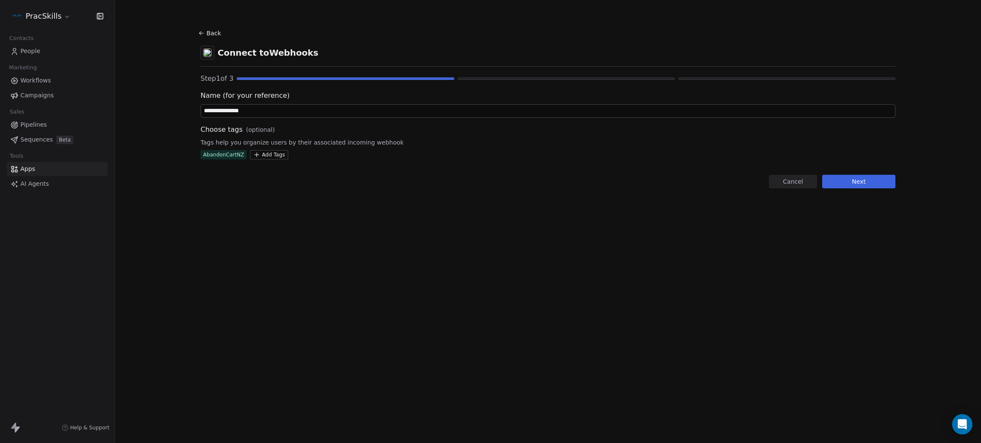
click at [518, 174] on html "**********" at bounding box center [490, 221] width 981 height 443
click at [861, 183] on button "Next" at bounding box center [858, 182] width 73 height 14
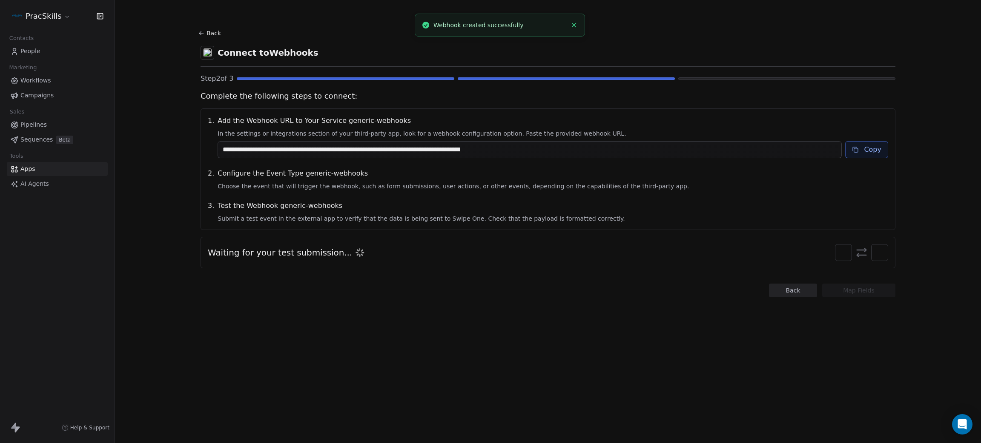
click at [858, 150] on icon at bounding box center [856, 151] width 4 height 4
click at [876, 147] on button "Copy" at bounding box center [866, 149] width 43 height 17
